Goal: Navigation & Orientation: Understand site structure

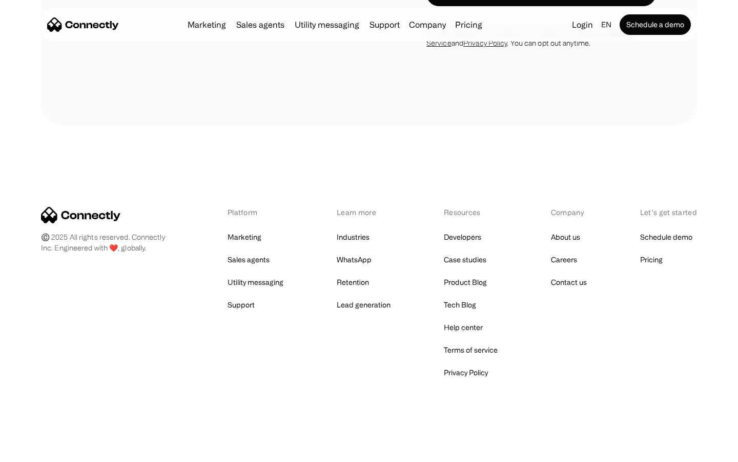
scroll to position [2907, 0]
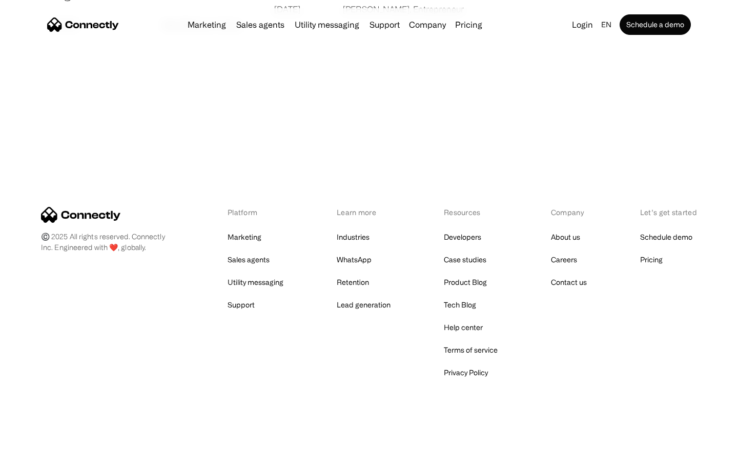
scroll to position [1970, 0]
